Goal: Navigation & Orientation: Find specific page/section

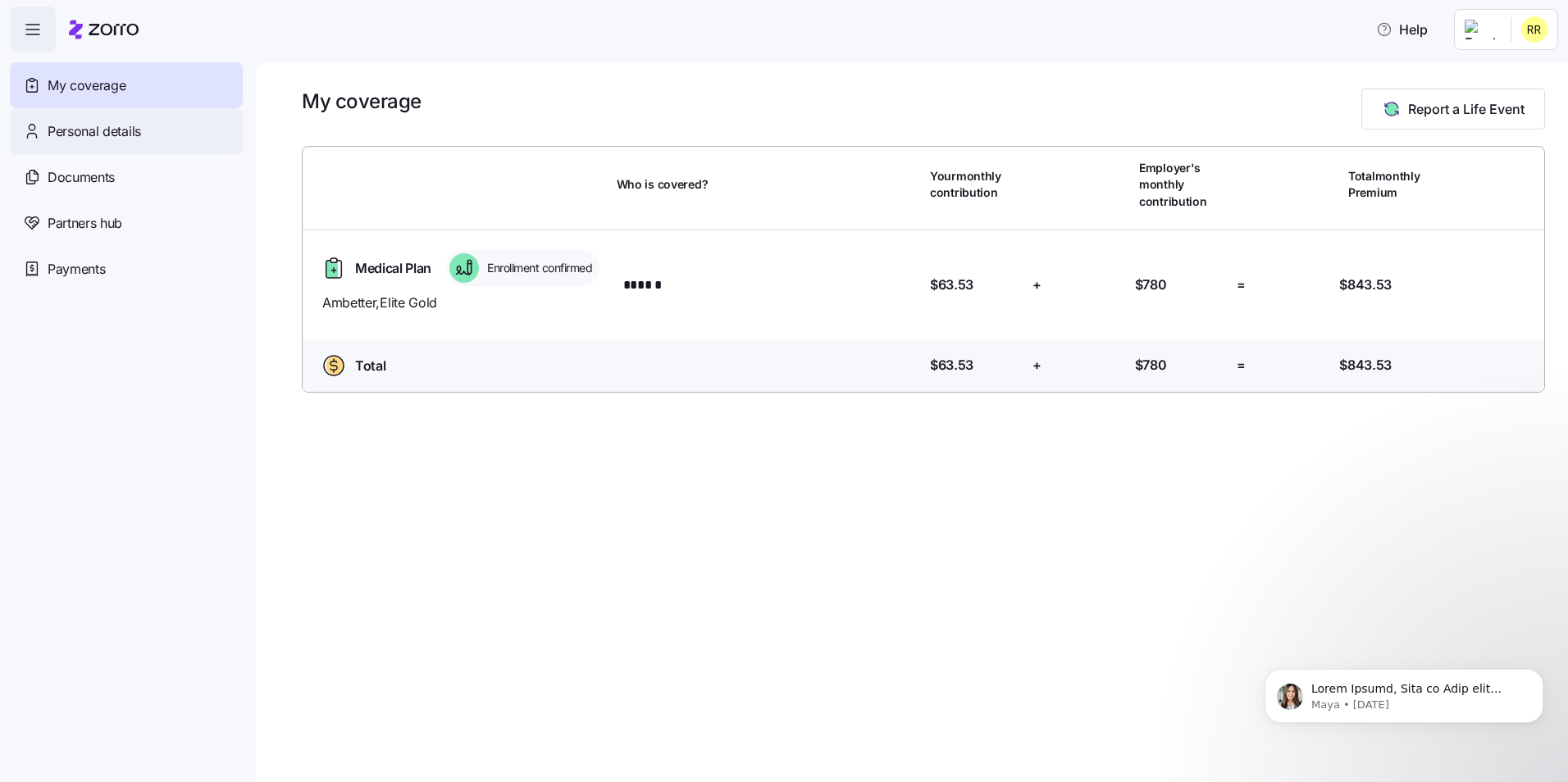
click at [115, 133] on span "Personal details" at bounding box center [95, 131] width 94 height 20
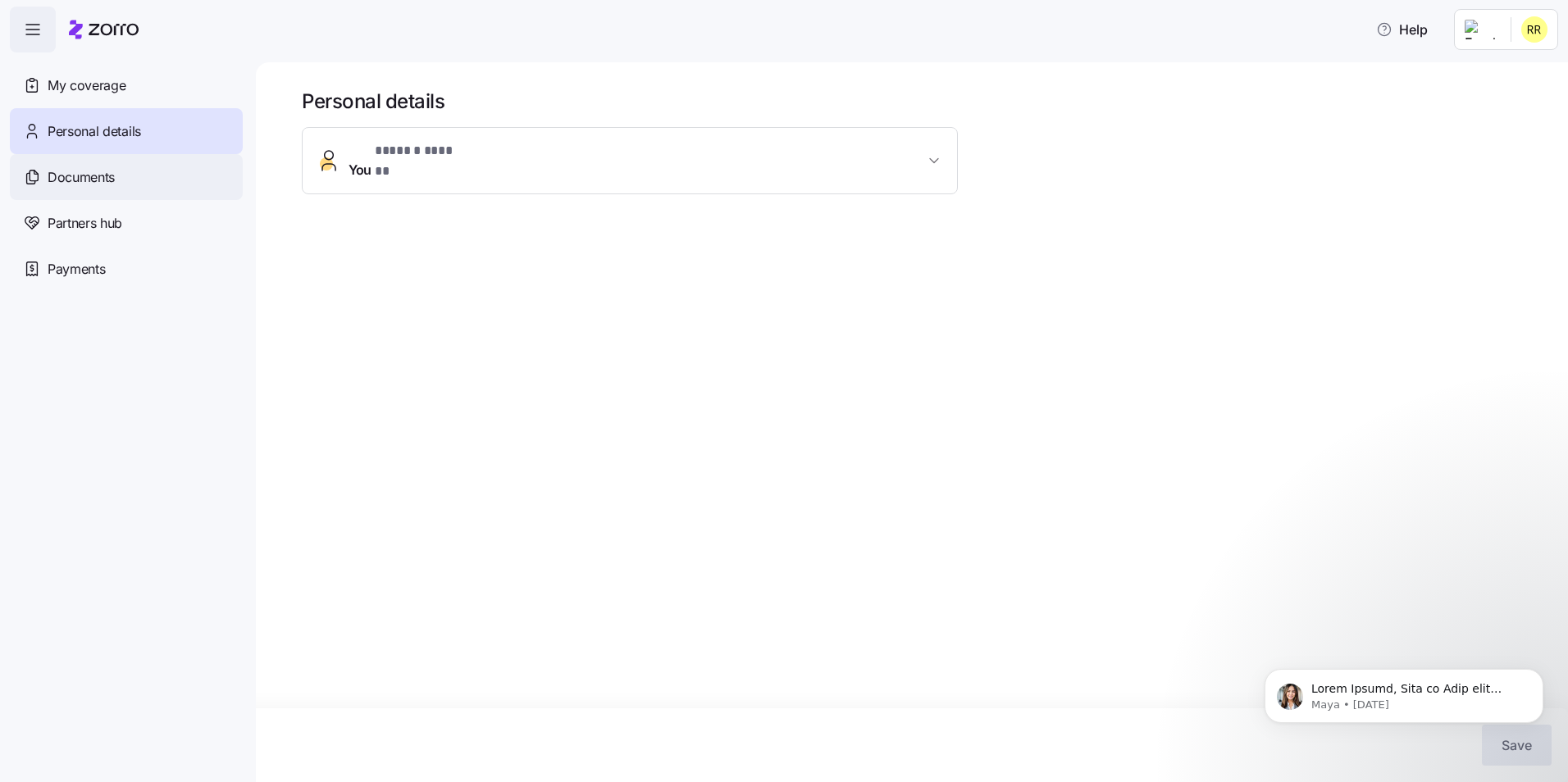
click at [106, 172] on span "Documents" at bounding box center [81, 177] width 67 height 20
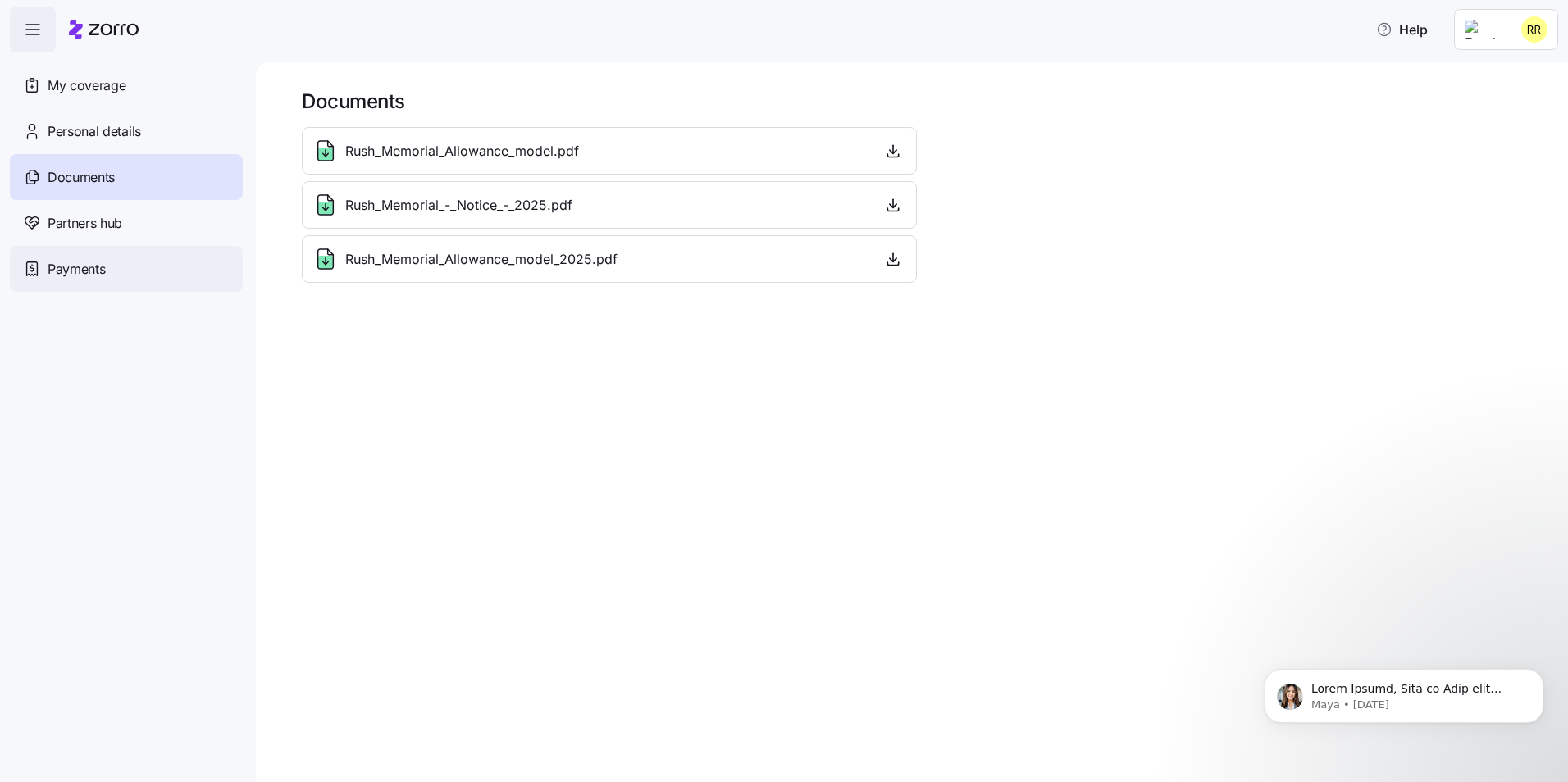
click at [69, 271] on span "Payments" at bounding box center [76, 269] width 57 height 20
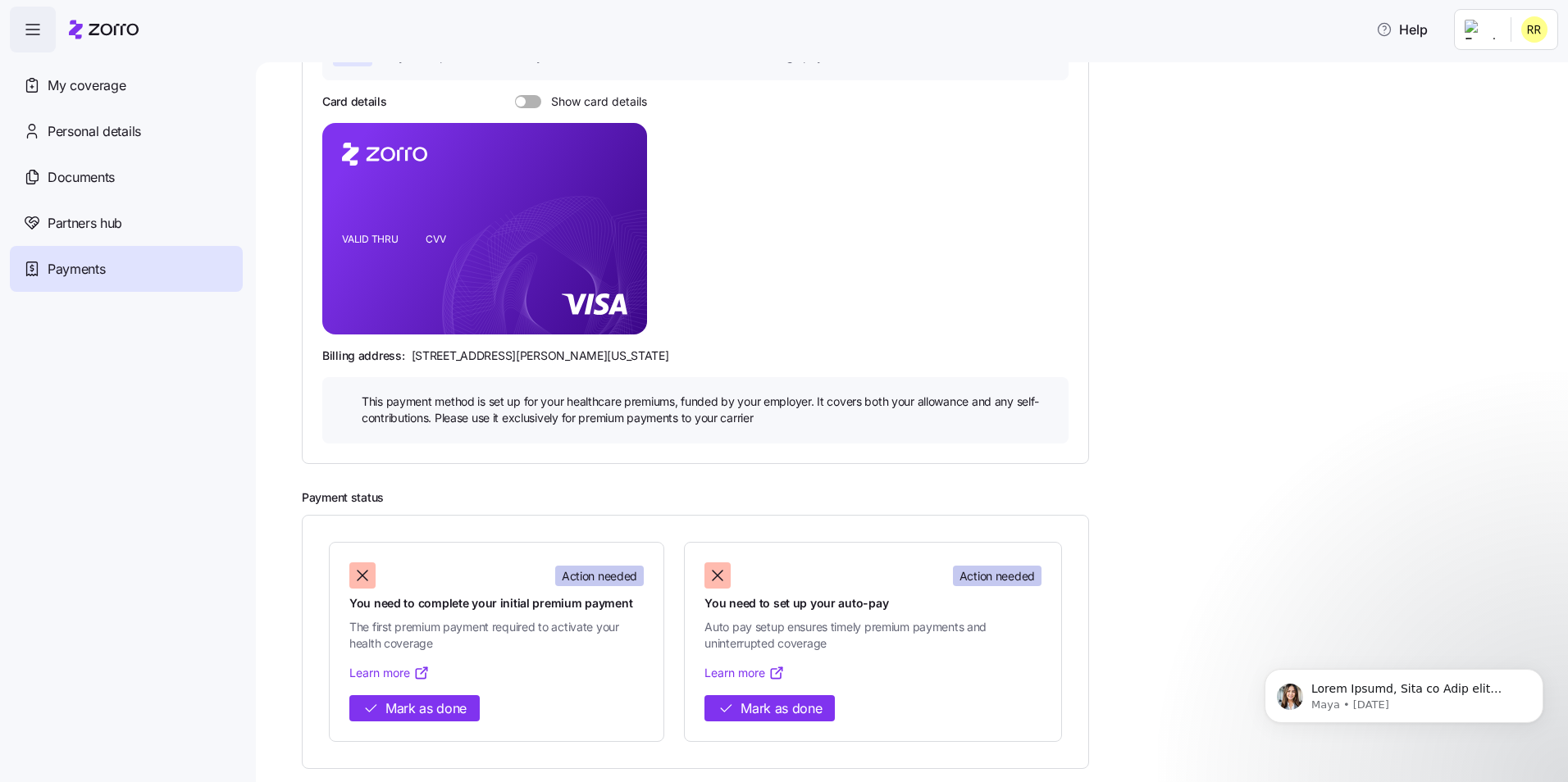
scroll to position [183, 0]
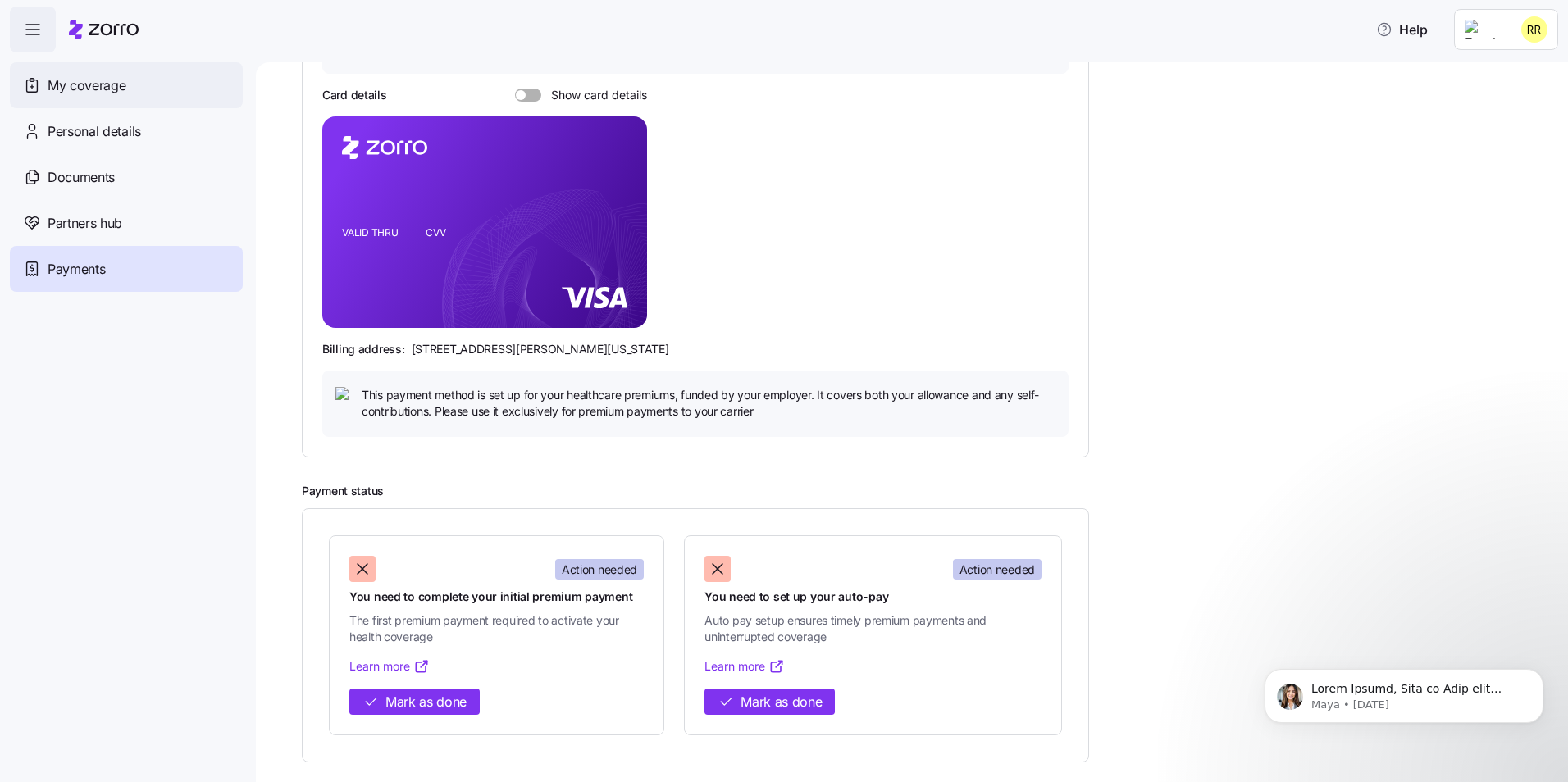
click at [99, 92] on span "My coverage" at bounding box center [86, 85] width 77 height 20
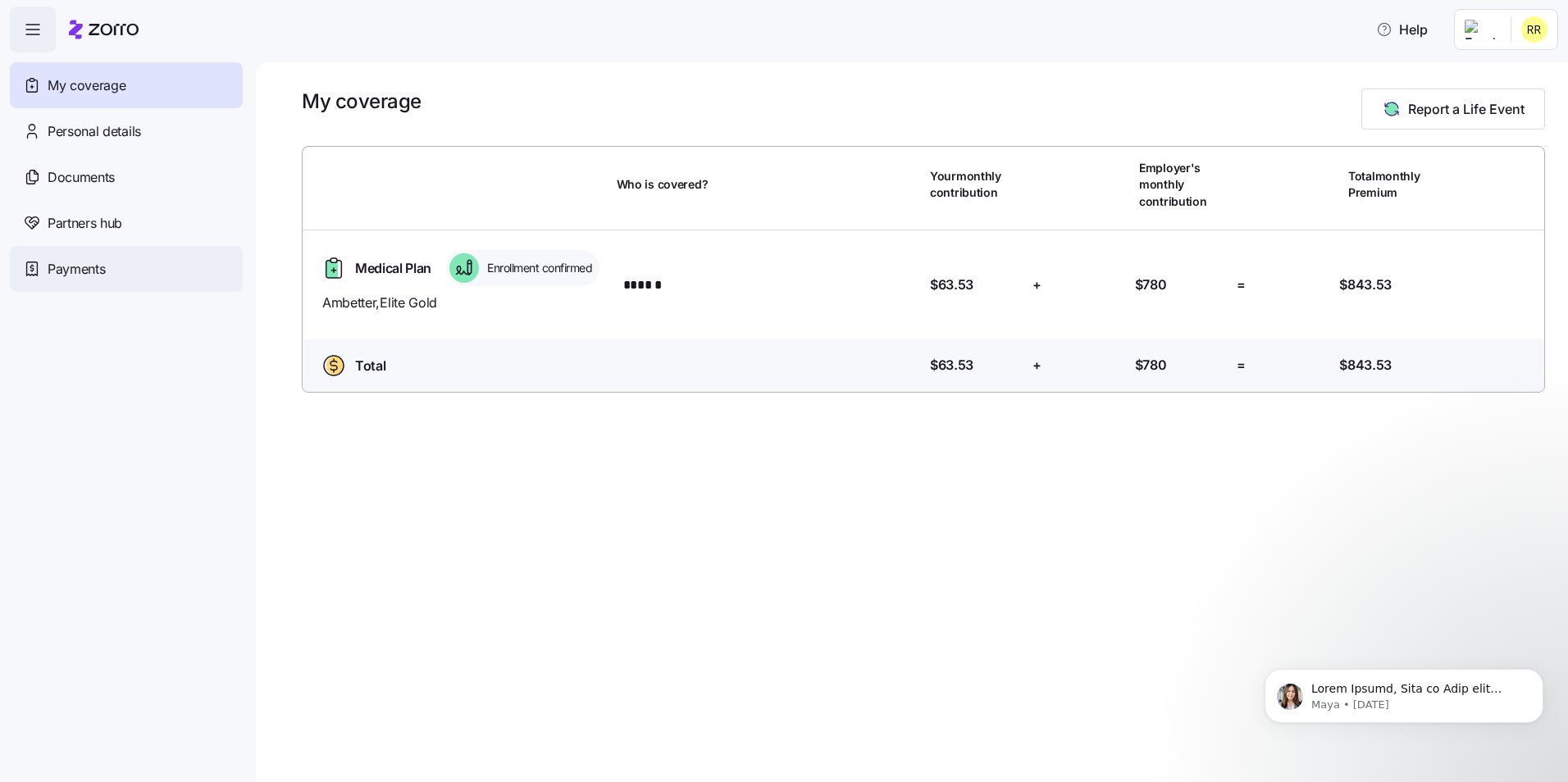
drag, startPoint x: 116, startPoint y: 267, endPoint x: 108, endPoint y: 256, distance: 13.6
click at [115, 266] on div "Payments" at bounding box center [126, 269] width 233 height 46
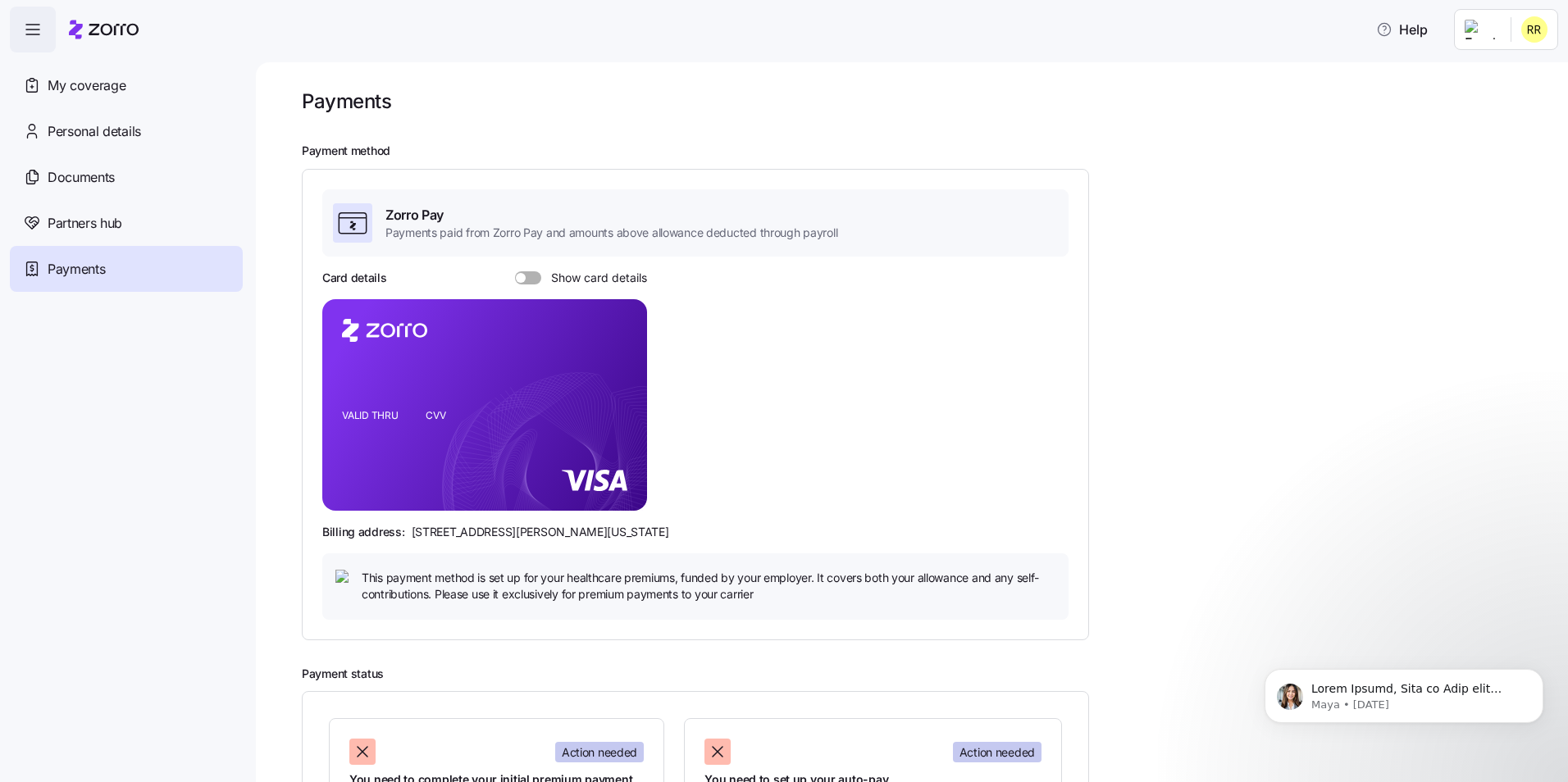
click at [1535, 30] on html "Help My coverage Personal details Documents Partners hub Payments Payments Paym…" at bounding box center [784, 386] width 1568 height 772
click at [1511, 96] on div "Log out" at bounding box center [1491, 99] width 64 height 18
